Goal: Information Seeking & Learning: Learn about a topic

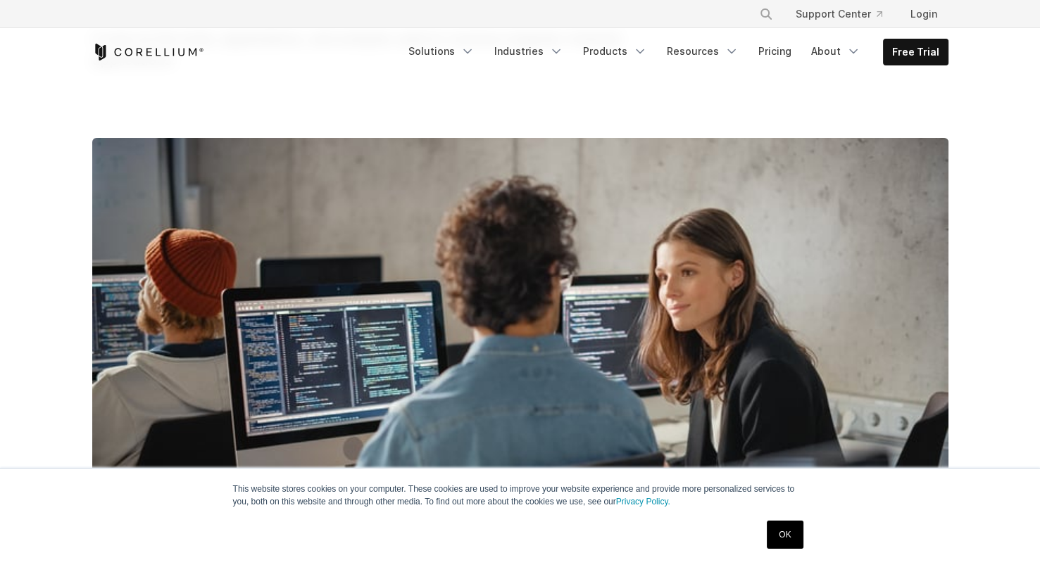
click at [805, 528] on div "OK" at bounding box center [784, 535] width 44 height 37
click at [794, 529] on link "OK" at bounding box center [785, 535] width 36 height 28
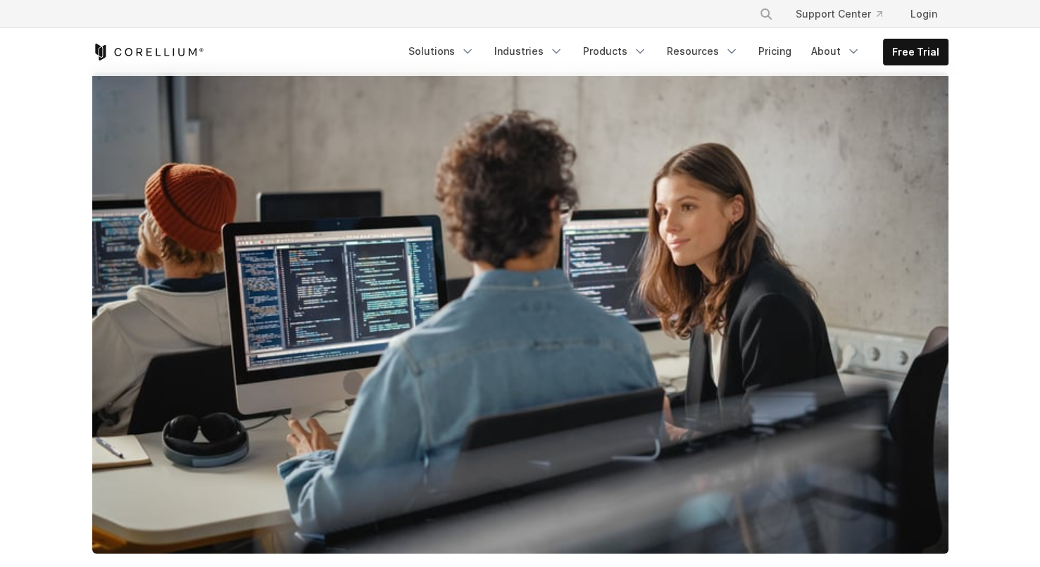
scroll to position [634, 0]
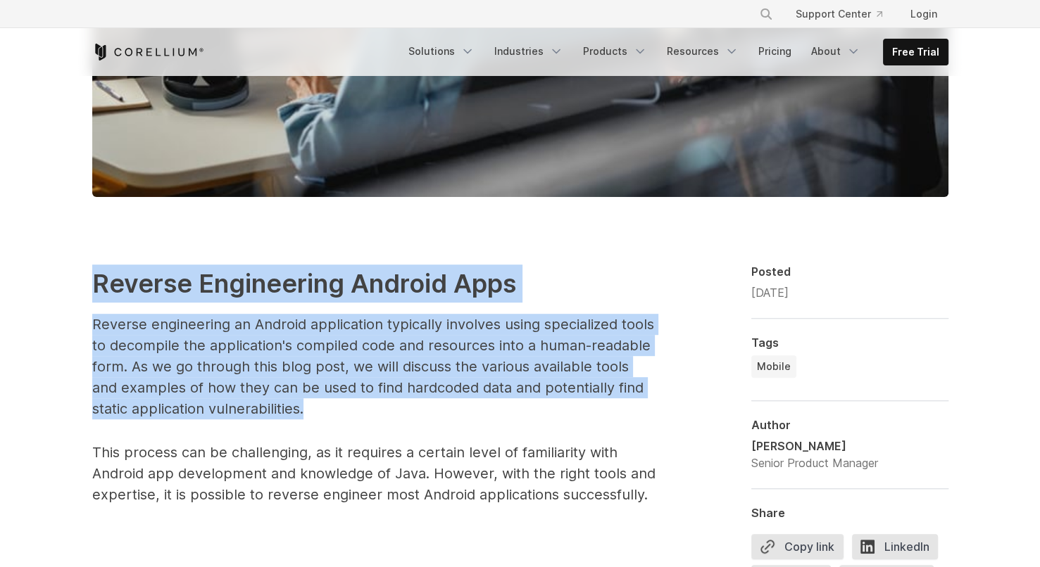
drag, startPoint x: 106, startPoint y: 284, endPoint x: 311, endPoint y: 406, distance: 239.0
click at [309, 408] on p "Reverse engineering an Android application typically involves using specialized…" at bounding box center [373, 367] width 563 height 106
click at [203, 418] on p "Reverse engineering an Android application typically involves using specialized…" at bounding box center [373, 367] width 563 height 106
click at [237, 409] on p "Reverse engineering an Android application typically involves using specialized…" at bounding box center [373, 367] width 563 height 106
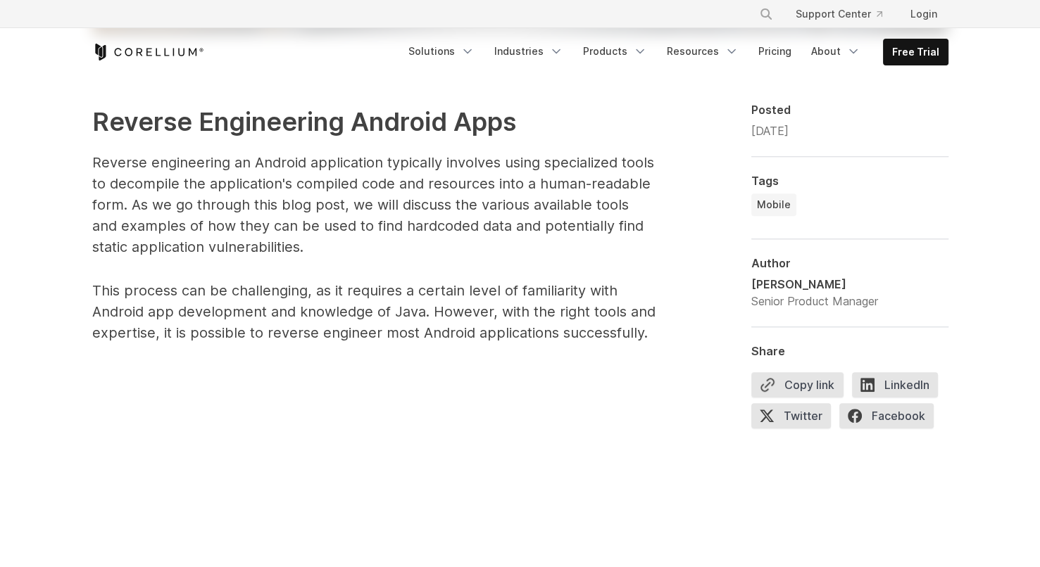
scroll to position [845, 0]
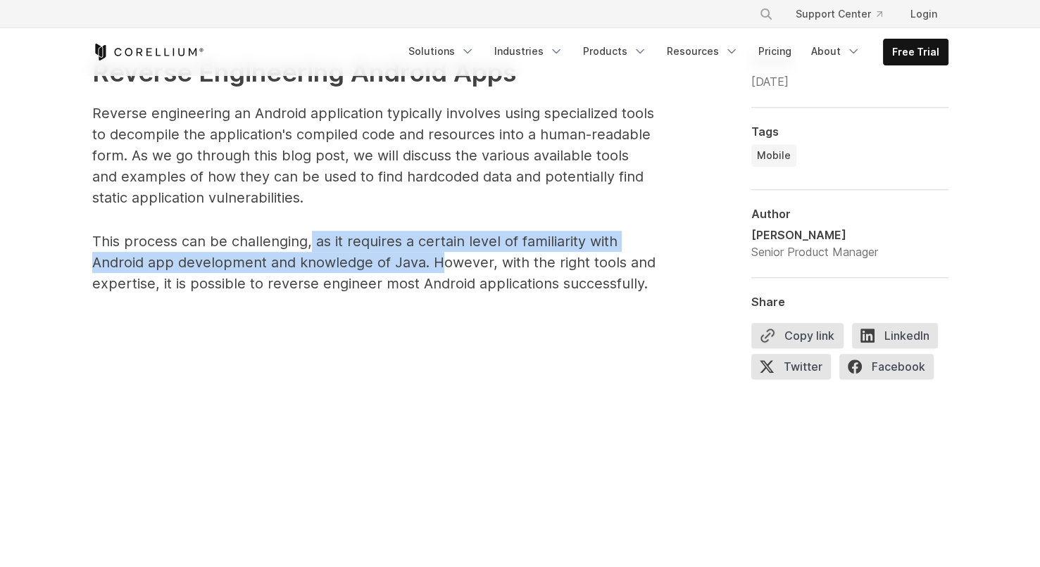
drag, startPoint x: 320, startPoint y: 243, endPoint x: 448, endPoint y: 261, distance: 129.3
click at [444, 260] on p "This process can be challenging, as it requires a certain level of familiarity …" at bounding box center [373, 262] width 563 height 63
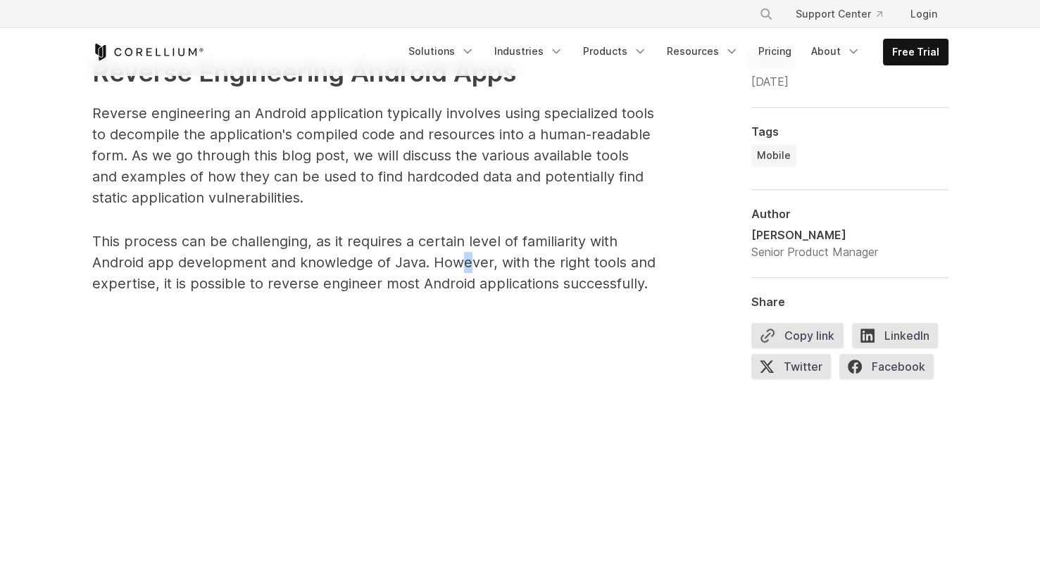
drag, startPoint x: 458, startPoint y: 267, endPoint x: 469, endPoint y: 268, distance: 10.7
click at [469, 268] on p "This process can be challenging, as it requires a certain level of familiarity …" at bounding box center [373, 262] width 563 height 63
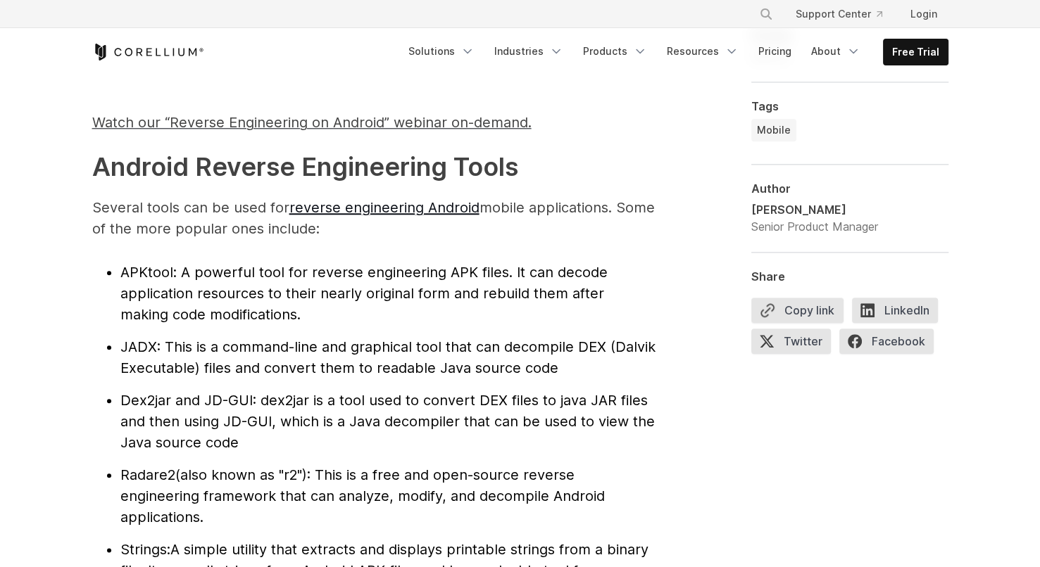
scroll to position [1408, 0]
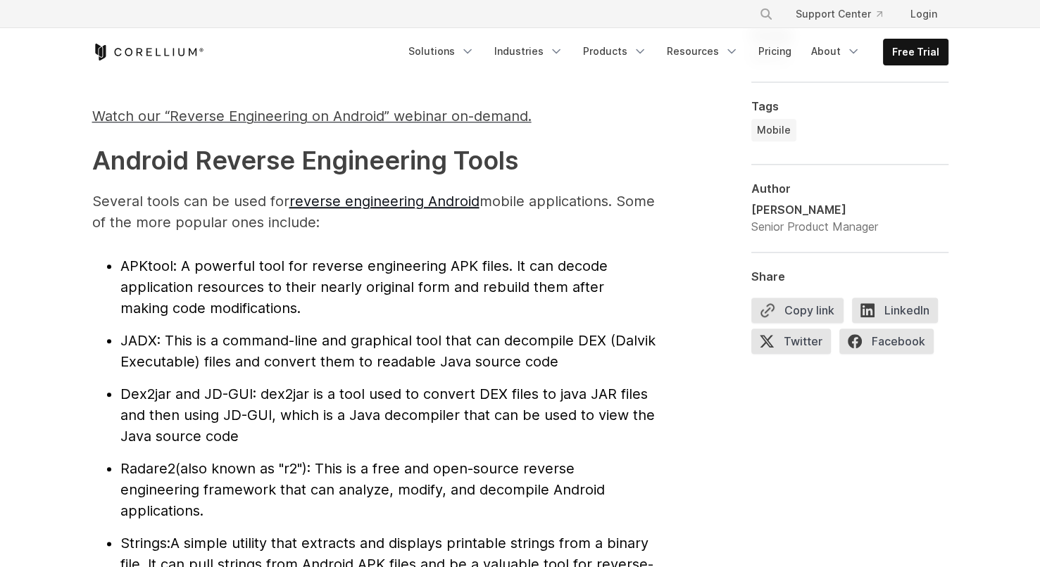
click at [272, 312] on li "APKtool : A powerful tool for reverse engineering APK files. It can decode appl…" at bounding box center [387, 287] width 535 height 63
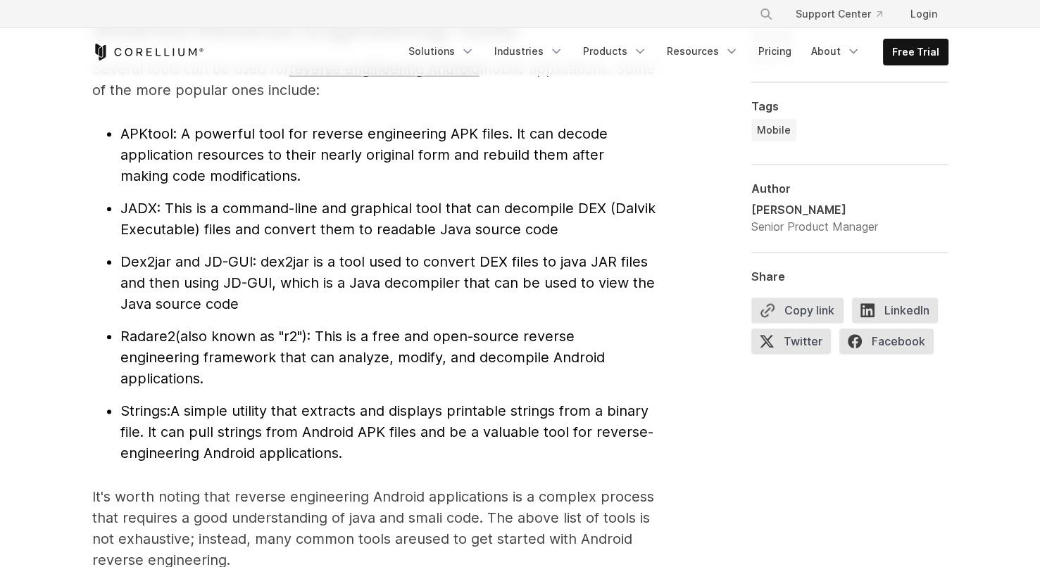
scroll to position [1549, 0]
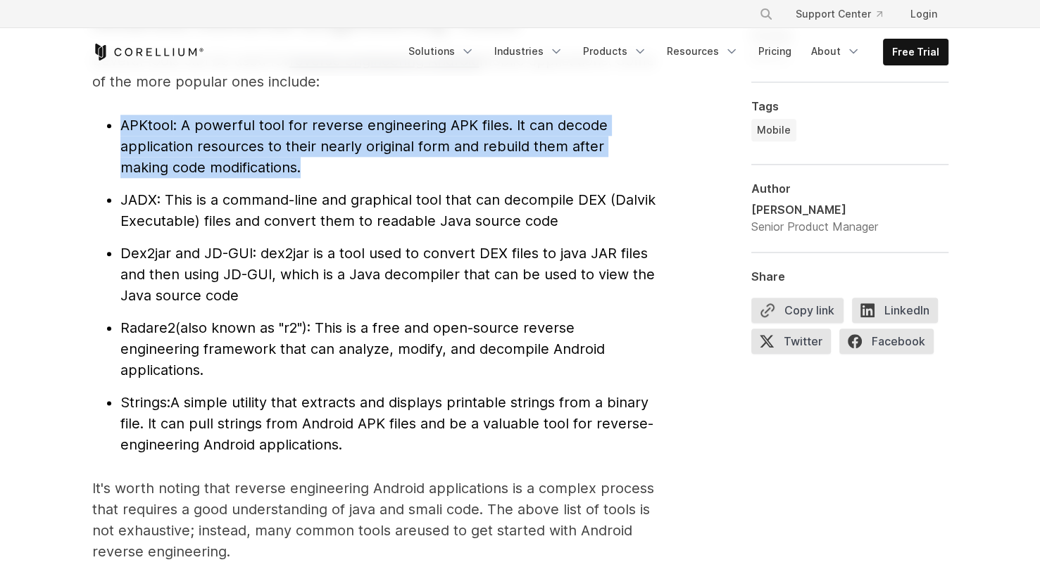
drag, startPoint x: 289, startPoint y: 164, endPoint x: 100, endPoint y: 122, distance: 194.0
click at [99, 122] on ul "APKtool : A powerful tool for reverse engineering APK files. It can decode appl…" at bounding box center [373, 285] width 563 height 341
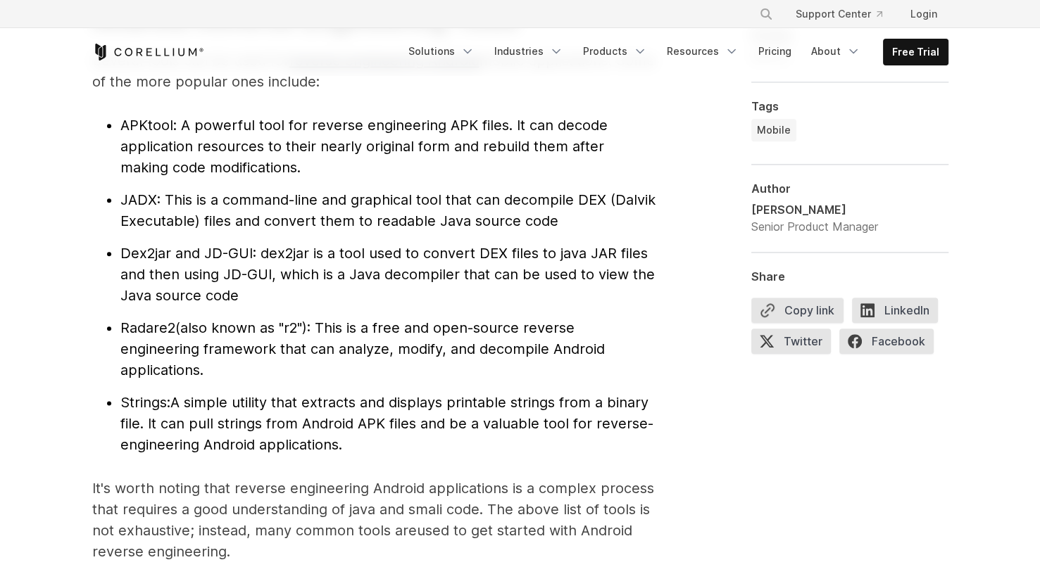
click at [120, 123] on li "APKtool : A powerful tool for reverse engineering APK files. It can decode appl…" at bounding box center [387, 146] width 535 height 63
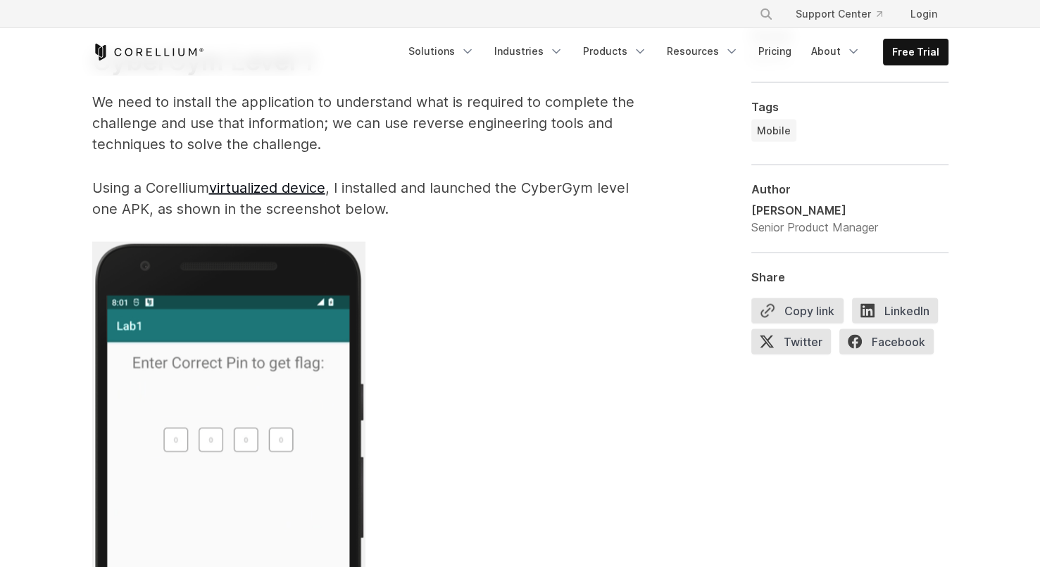
scroll to position [2746, 0]
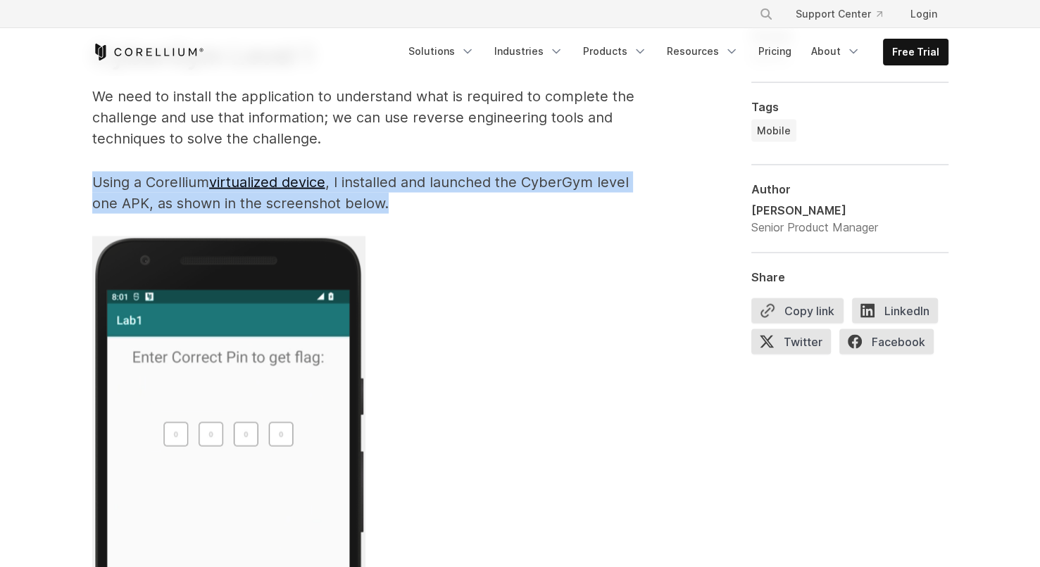
drag, startPoint x: 137, startPoint y: 185, endPoint x: 388, endPoint y: 201, distance: 251.2
click at [399, 203] on p "Using a Corellium virtualized device , I installed and launched the CyberGym le…" at bounding box center [373, 193] width 563 height 42
click at [379, 211] on p "Using a Corellium virtualized device , I installed and launched the CyberGym le…" at bounding box center [373, 193] width 563 height 42
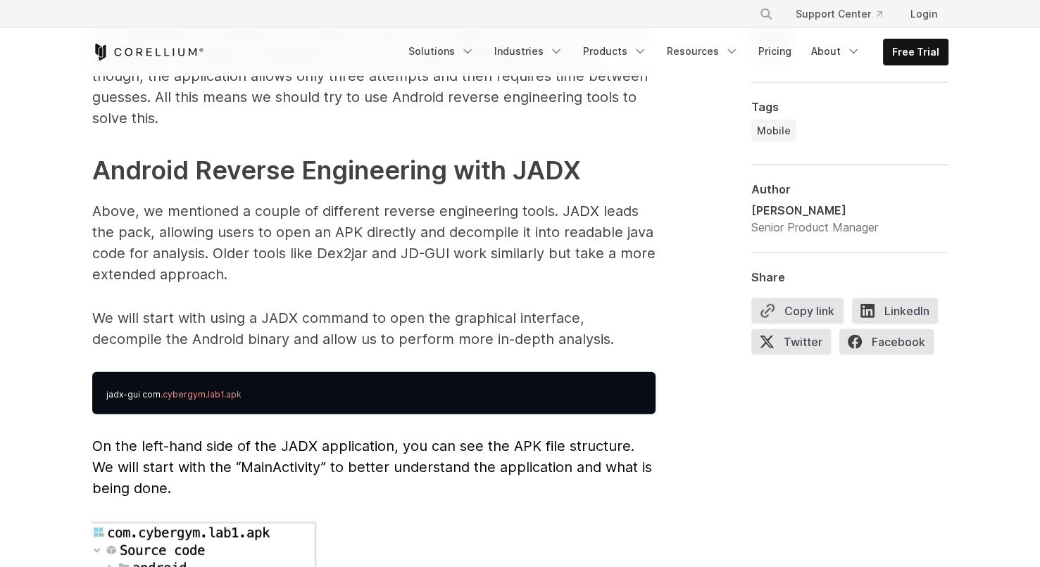
scroll to position [3591, 0]
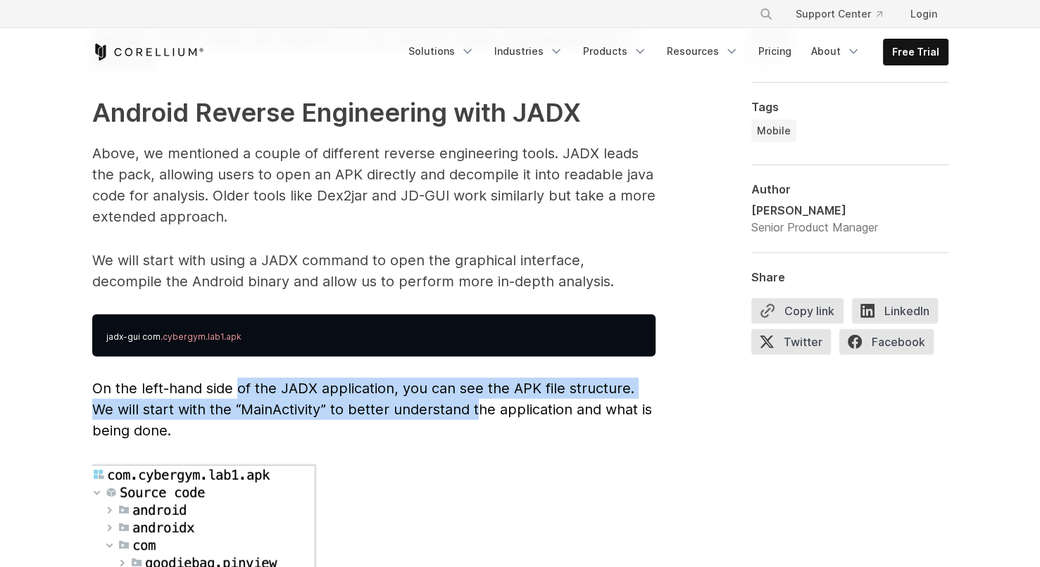
drag, startPoint x: 238, startPoint y: 375, endPoint x: 480, endPoint y: 381, distance: 242.3
click at [480, 381] on span "On the left-hand side of the JADX application, you can see the APK file structu…" at bounding box center [372, 409] width 560 height 59
click at [482, 380] on span "On the left-hand side of the JADX application, you can see the APK file structu…" at bounding box center [372, 409] width 560 height 59
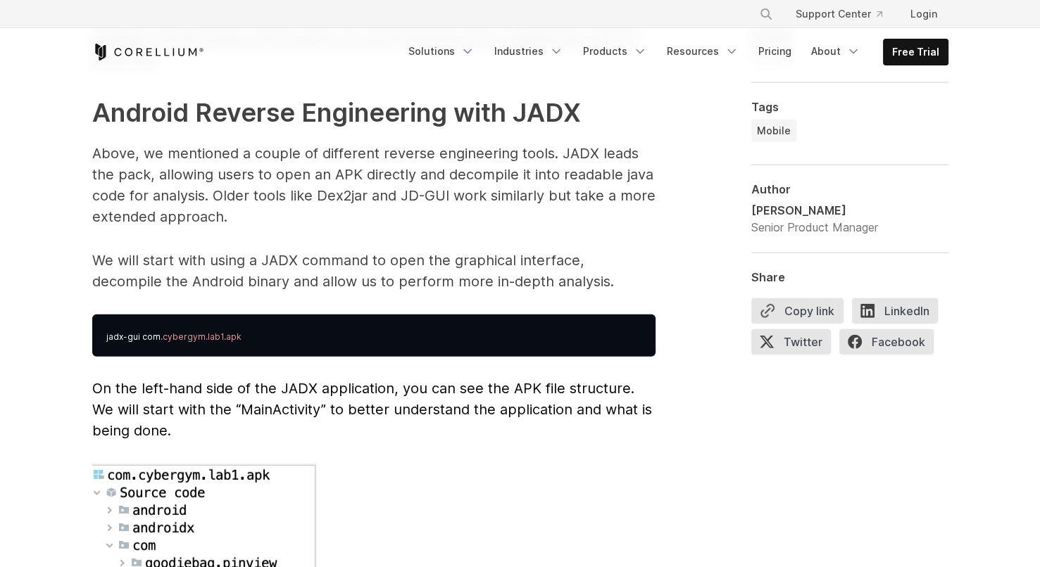
click at [422, 406] on p "On the left-hand side of the JADX application, you can see the APK file structu…" at bounding box center [373, 409] width 563 height 63
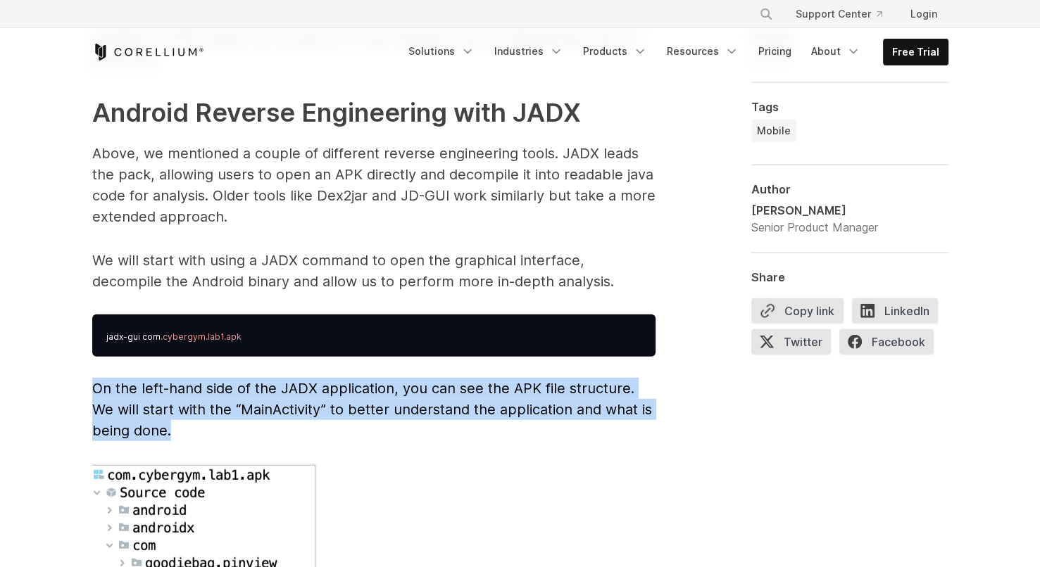
drag, startPoint x: 368, startPoint y: 414, endPoint x: 90, endPoint y: 358, distance: 283.7
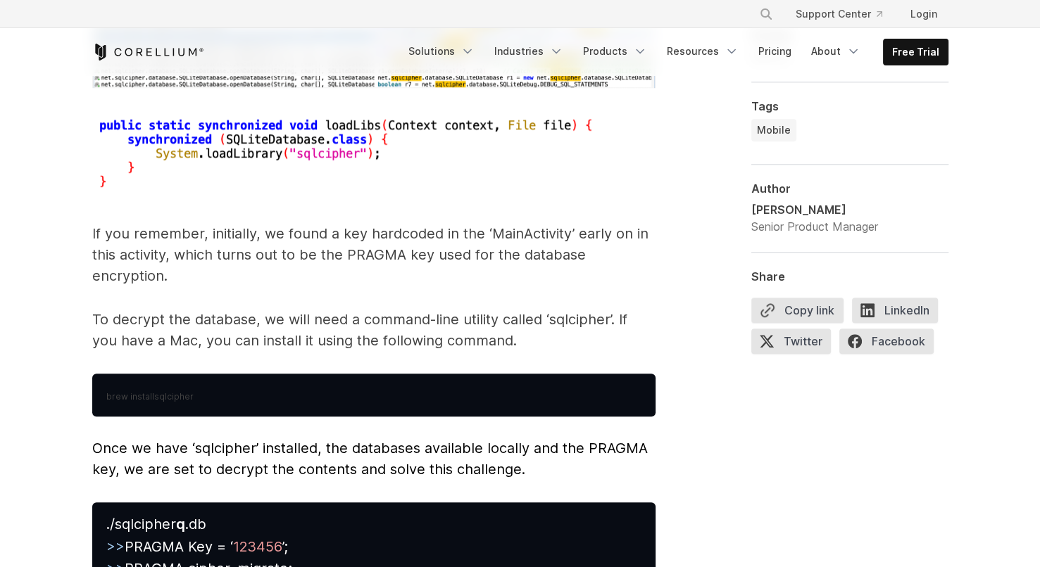
scroll to position [6266, 0]
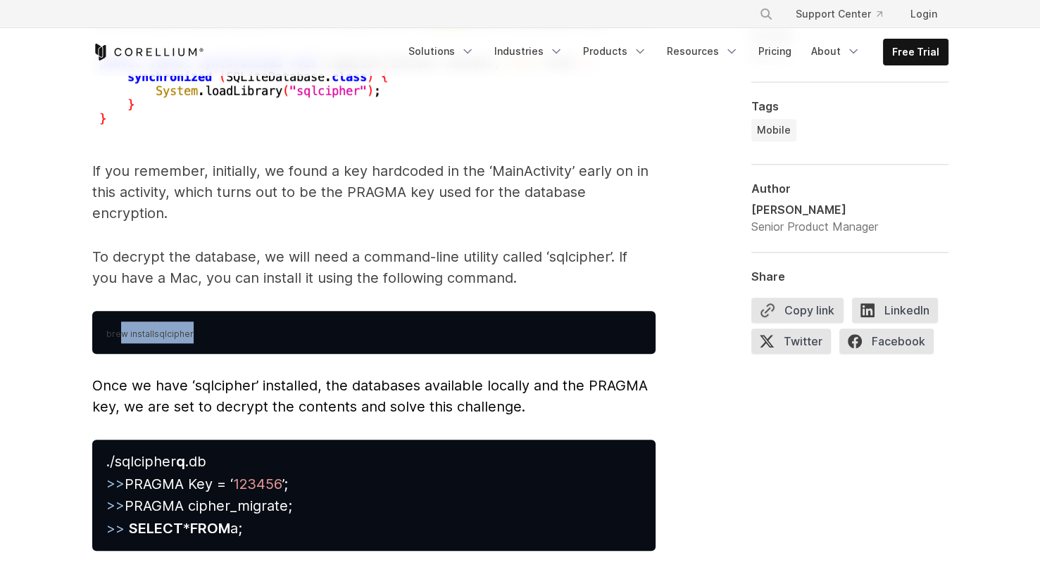
drag, startPoint x: 233, startPoint y: 308, endPoint x: 120, endPoint y: 313, distance: 112.8
click at [120, 313] on pre "brew install sqlcipher" at bounding box center [373, 332] width 563 height 43
drag, startPoint x: 89, startPoint y: 313, endPoint x: 281, endPoint y: 318, distance: 192.3
click at [242, 377] on span "Once we have ‘sqlcipher’ installed, the databases available locally and the PRA…" at bounding box center [370, 396] width 556 height 38
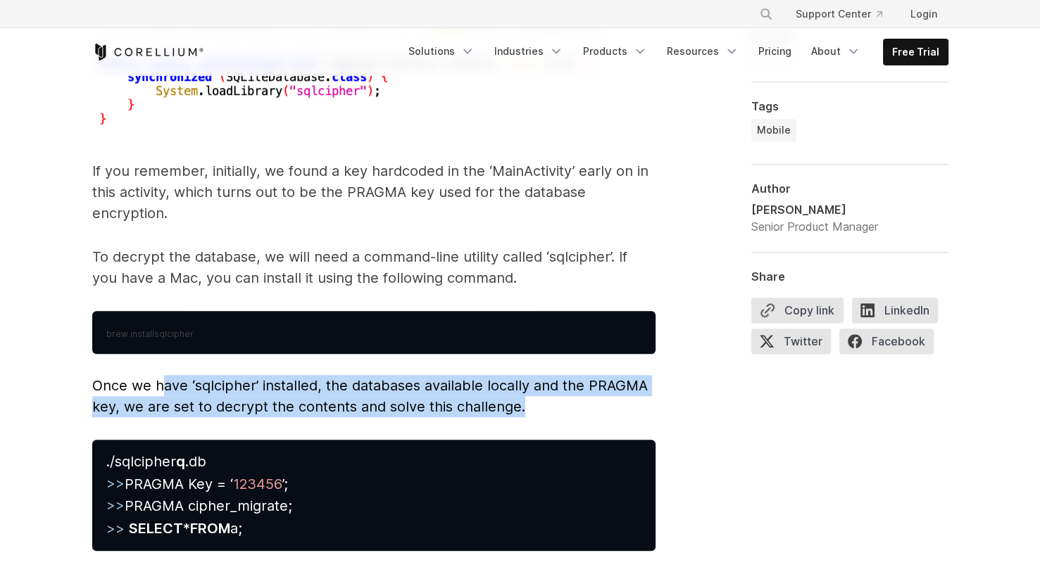
drag, startPoint x: 180, startPoint y: 367, endPoint x: 551, endPoint y: 390, distance: 372.5
click at [554, 390] on p "Once we have ‘sqlcipher’ installed, the databases available locally and the PRA…" at bounding box center [373, 396] width 563 height 42
click at [546, 392] on p "Once we have ‘sqlcipher’ installed, the databases available locally and the PRA…" at bounding box center [373, 396] width 563 height 42
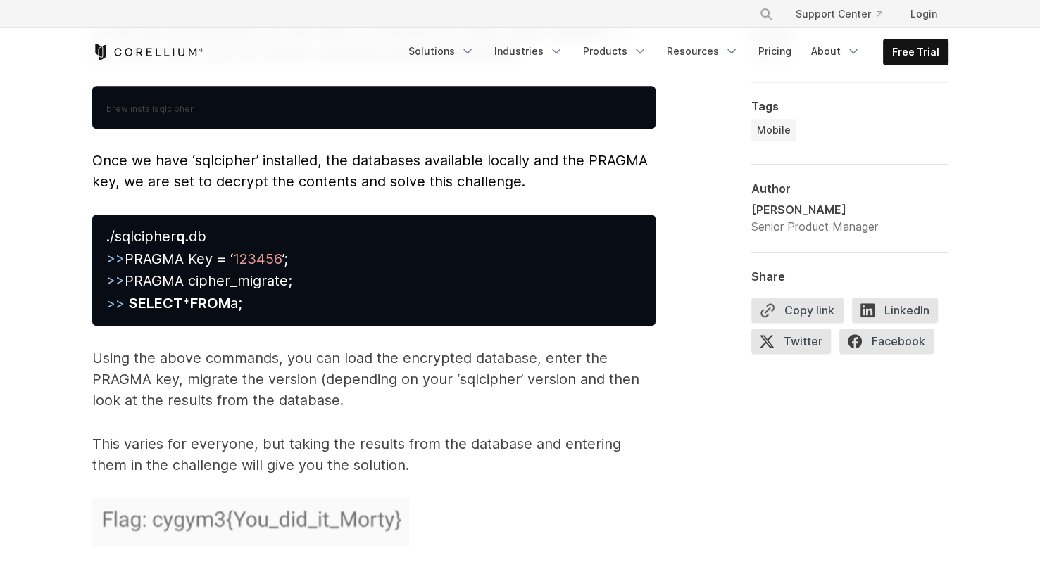
scroll to position [6491, 0]
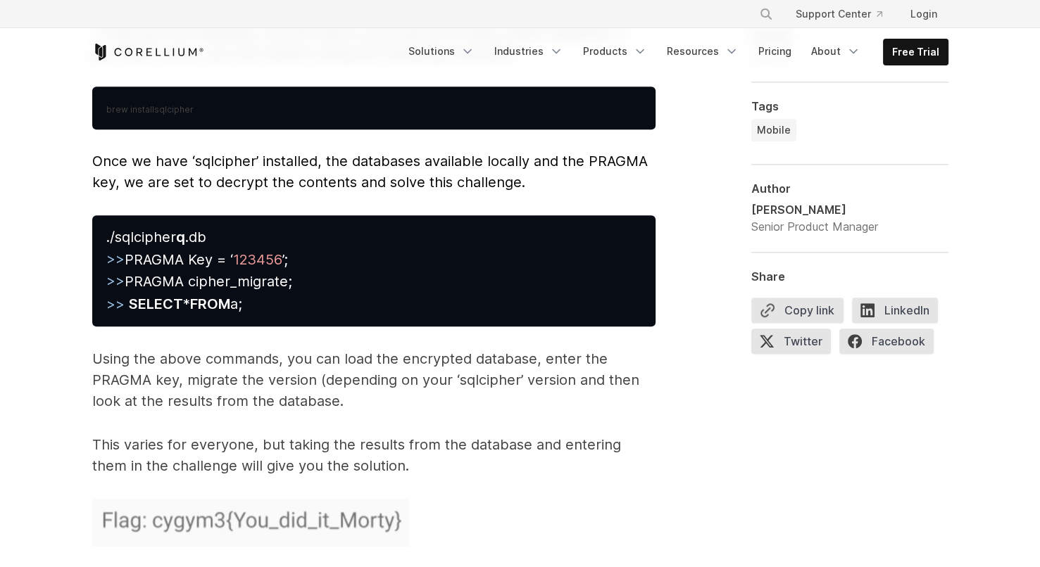
drag, startPoint x: 444, startPoint y: 460, endPoint x: 408, endPoint y: 507, distance: 59.7
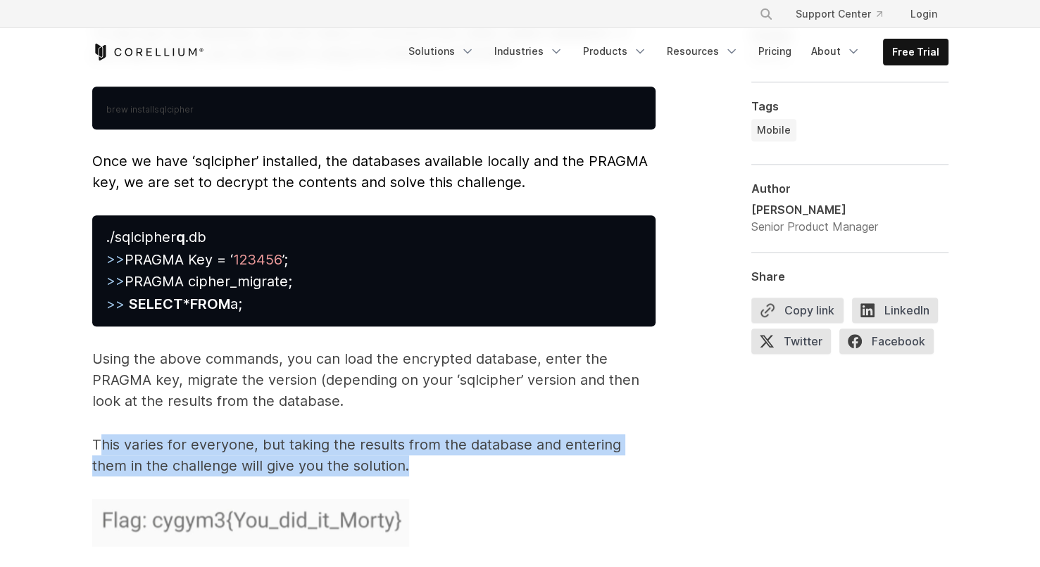
drag, startPoint x: 126, startPoint y: 424, endPoint x: 478, endPoint y: 447, distance: 352.8
click at [478, 447] on p "This varies for everyone, but taking the results from the database and entering…" at bounding box center [373, 455] width 563 height 42
click at [472, 454] on p "This varies for everyone, but taking the results from the database and entering…" at bounding box center [373, 455] width 563 height 42
drag, startPoint x: 464, startPoint y: 454, endPoint x: 22, endPoint y: 426, distance: 443.0
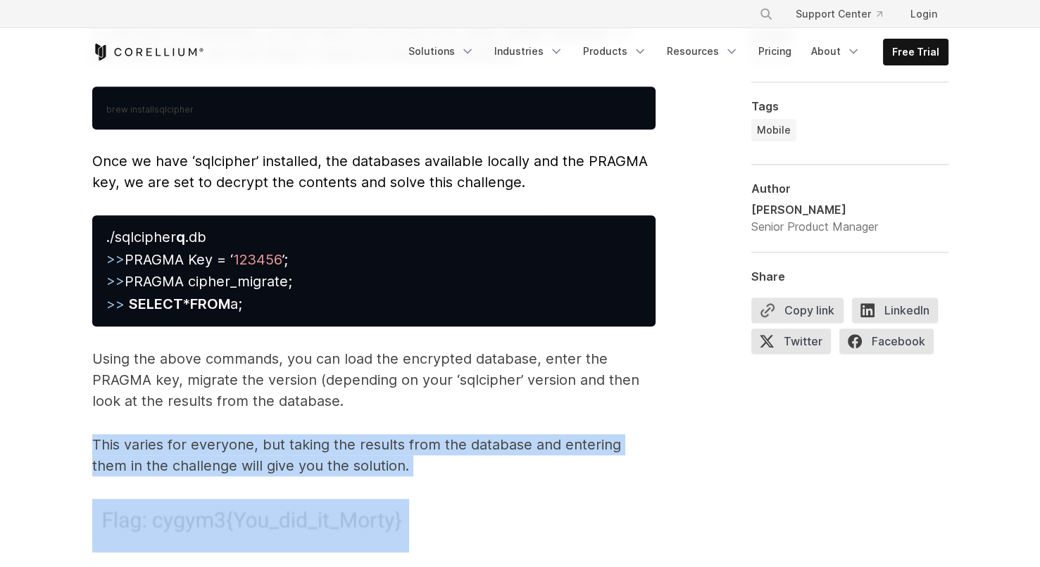
drag, startPoint x: 111, startPoint y: 426, endPoint x: 365, endPoint y: 458, distance: 255.5
click at [376, 456] on p "This varies for everyone, but taking the results from the database and entering…" at bounding box center [373, 455] width 563 height 42
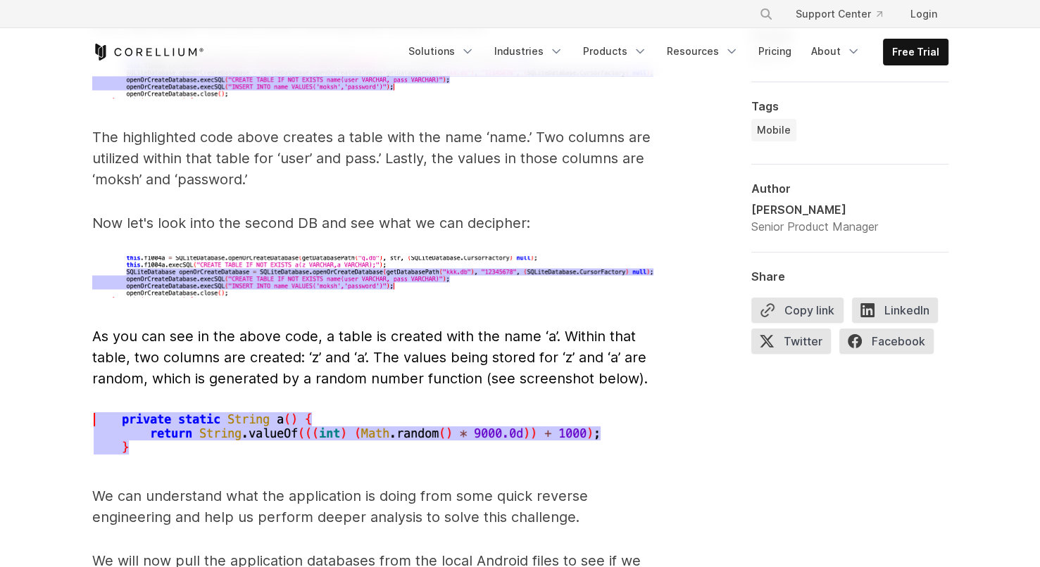
scroll to position [0, 0]
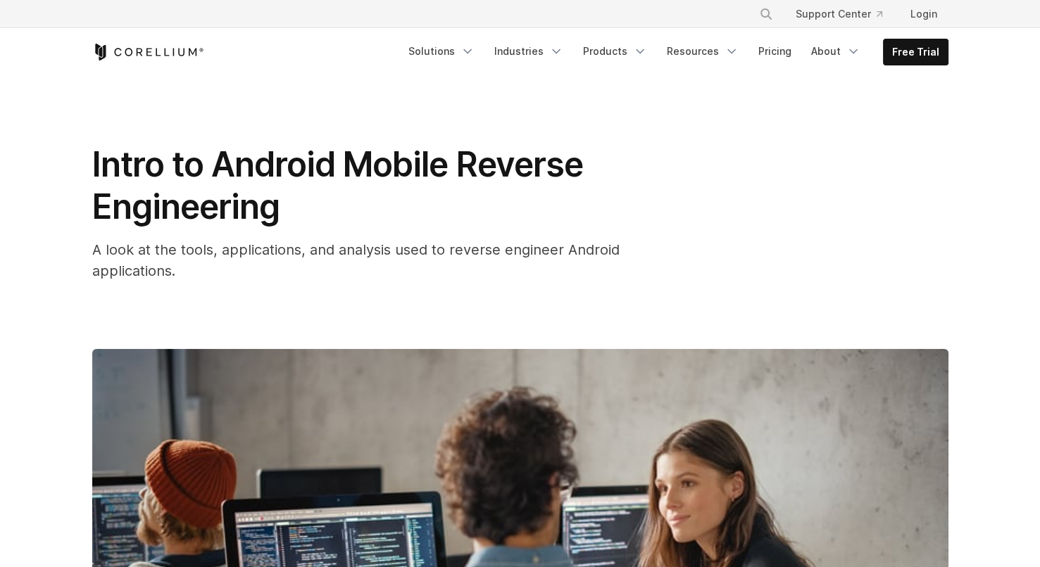
drag, startPoint x: 492, startPoint y: 506, endPoint x: 589, endPoint y: -82, distance: 595.7
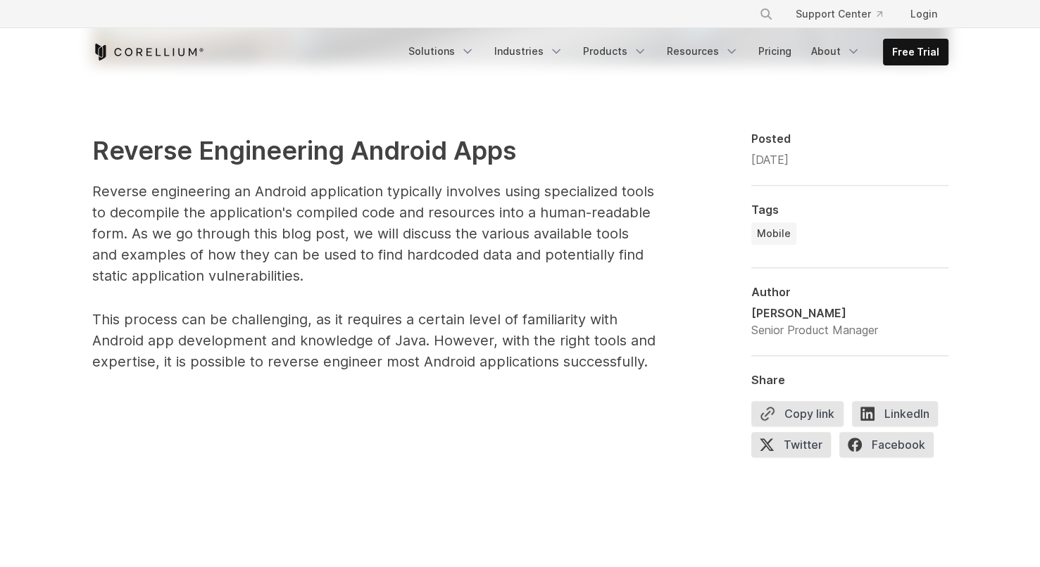
scroll to position [774, 0]
